Goal: Information Seeking & Learning: Understand process/instructions

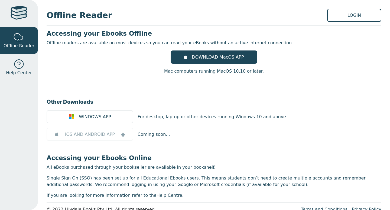
click at [22, 16] on div at bounding box center [19, 14] width 17 height 16
click at [19, 17] on div at bounding box center [19, 14] width 17 height 16
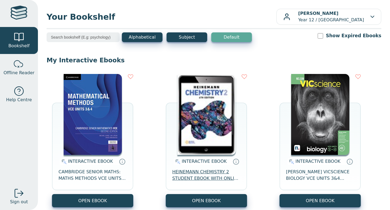
click at [194, 176] on span "HEINEMANN CHEMISTRY 2 STUDENT EBOOK WITH ONLINE ASSESSMENT 6E" at bounding box center [206, 175] width 68 height 13
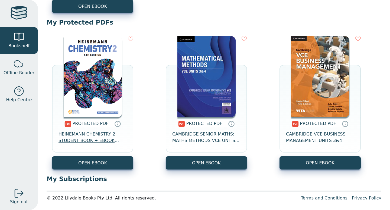
click at [94, 138] on span "HEINEMANN CHEMISTRY 2 STUDENT BOOK + EBOOK WITH ONLINE ASSESSMENT 6E" at bounding box center [92, 137] width 68 height 13
